Goal: Task Accomplishment & Management: Complete application form

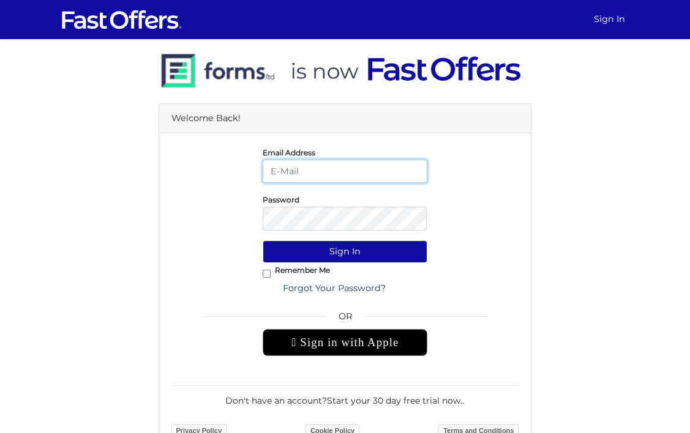
type input "[PERSON_NAME][EMAIL_ADDRESS][DOMAIN_NAME]"
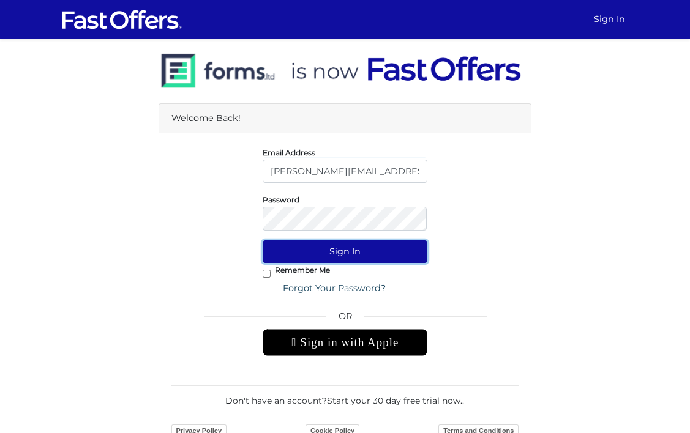
click at [366, 258] on button "Sign In" at bounding box center [345, 252] width 165 height 23
click at [324, 263] on button "Sign In" at bounding box center [345, 252] width 165 height 23
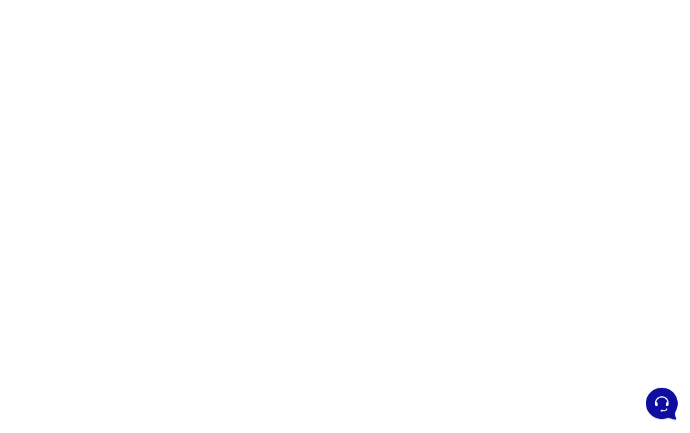
scroll to position [165, 0]
